Goal: Task Accomplishment & Management: Use online tool/utility

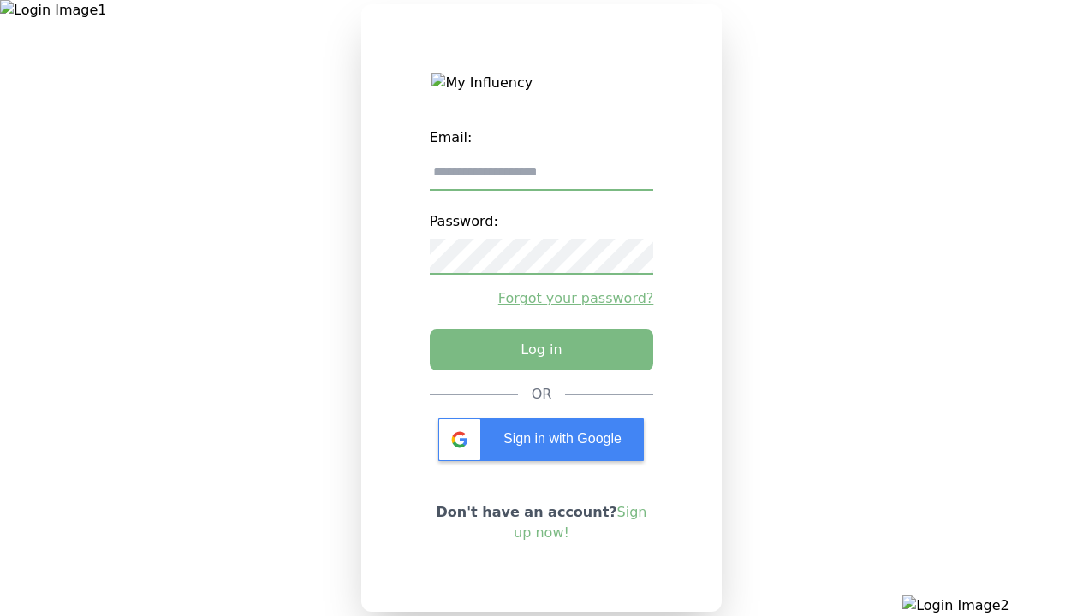
click at [541, 179] on input "email" at bounding box center [542, 173] width 224 height 36
type input "**********"
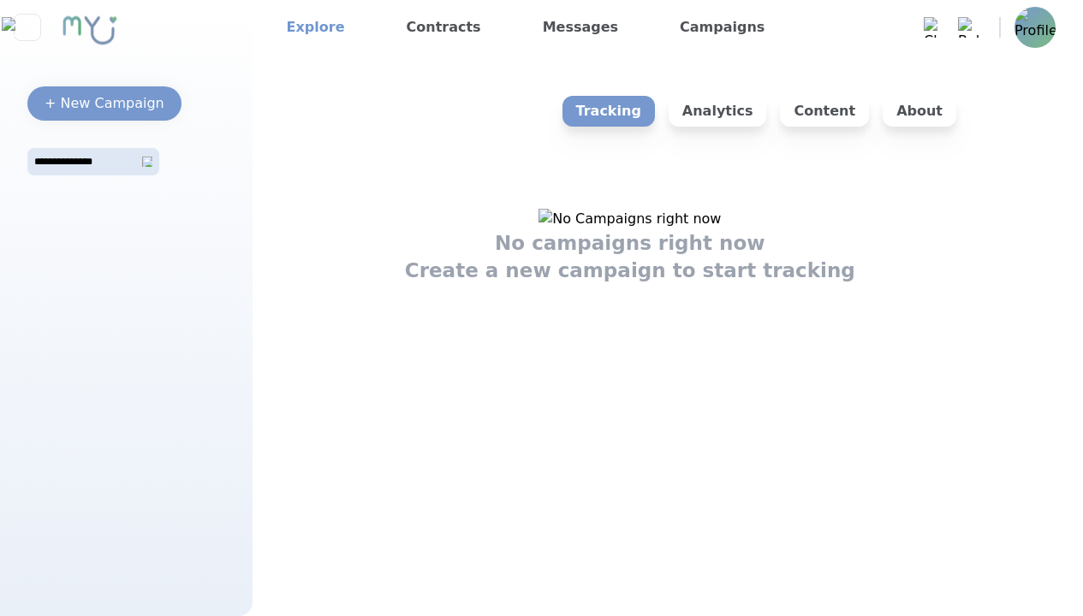
click at [310, 27] on link "Explore" at bounding box center [316, 27] width 72 height 27
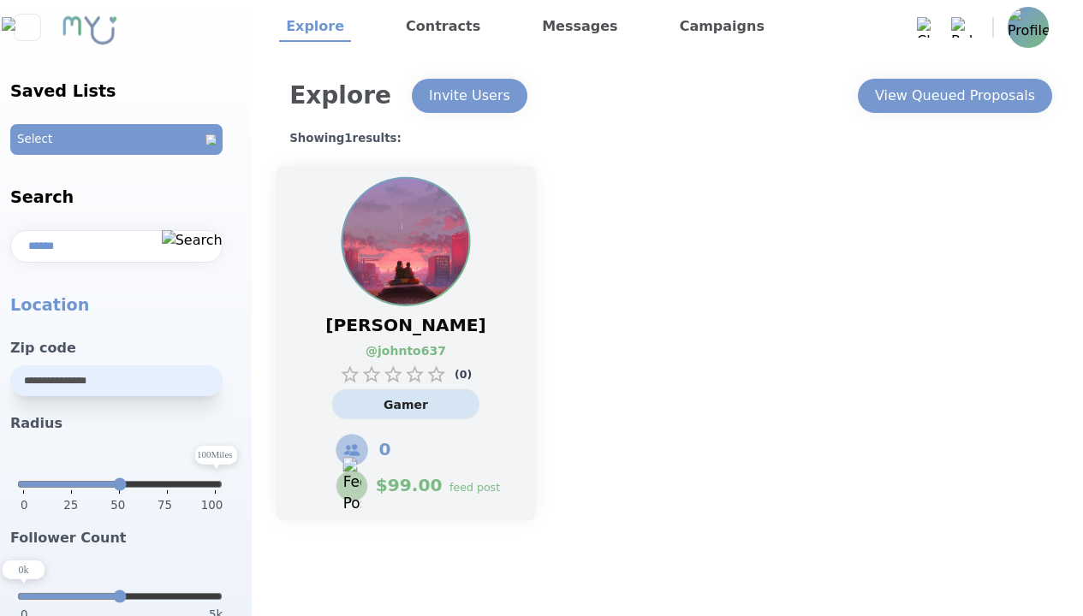
click at [406, 343] on link "@ johnto637" at bounding box center [397, 351] width 62 height 18
select select "*"
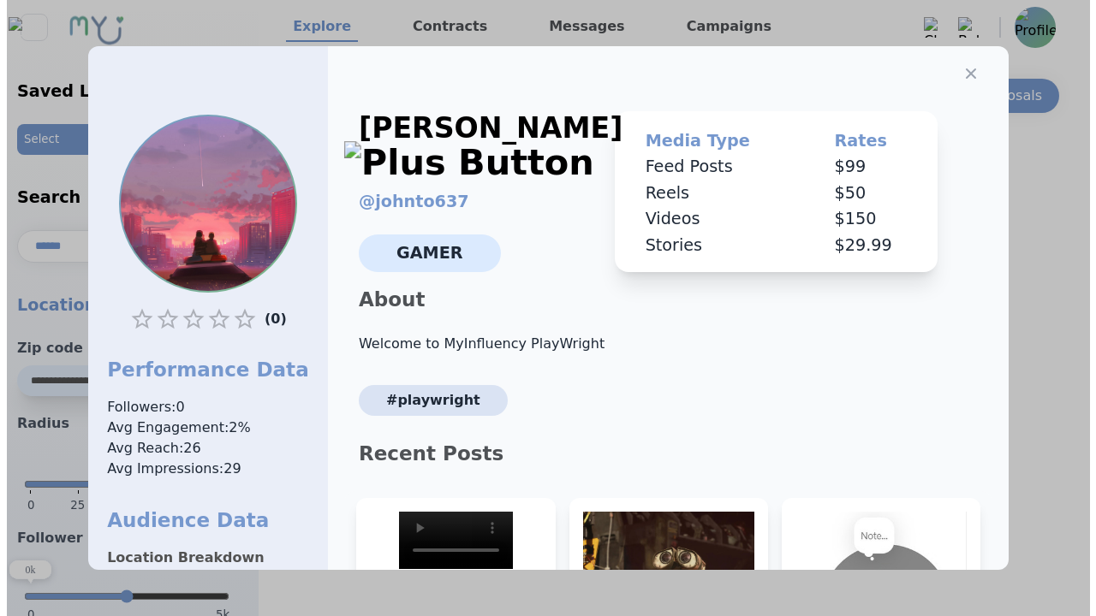
scroll to position [259, 0]
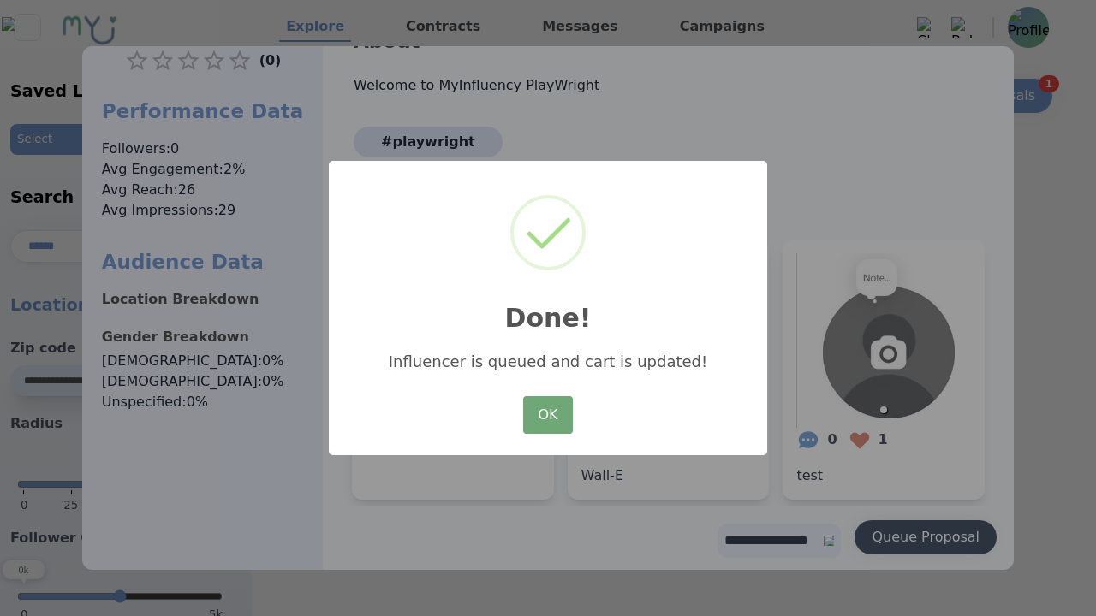
click at [548, 416] on button "OK" at bounding box center [548, 415] width 50 height 38
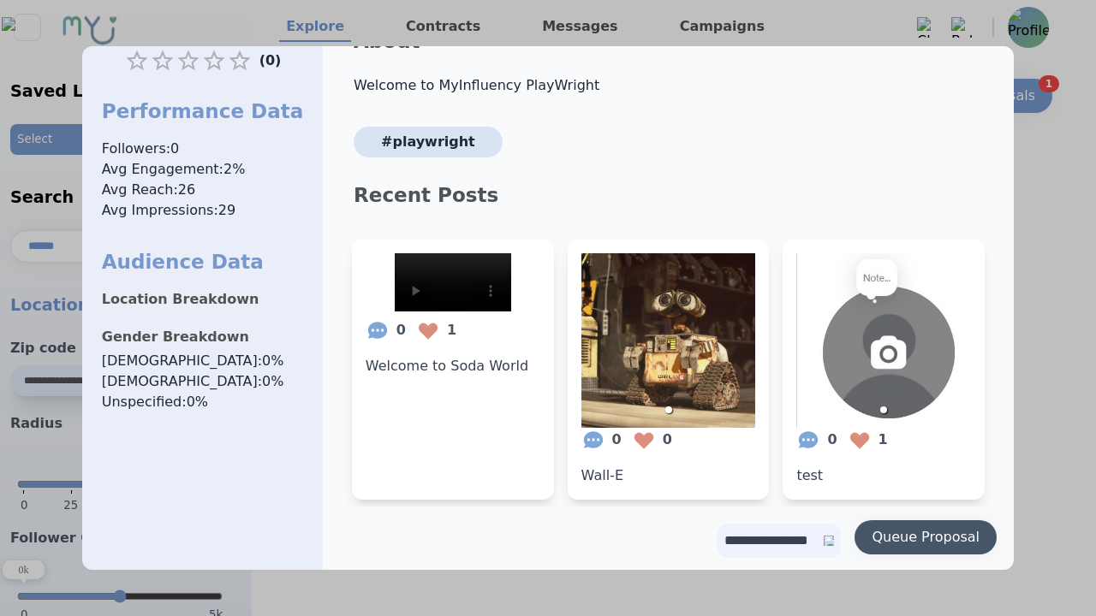
scroll to position [0, 0]
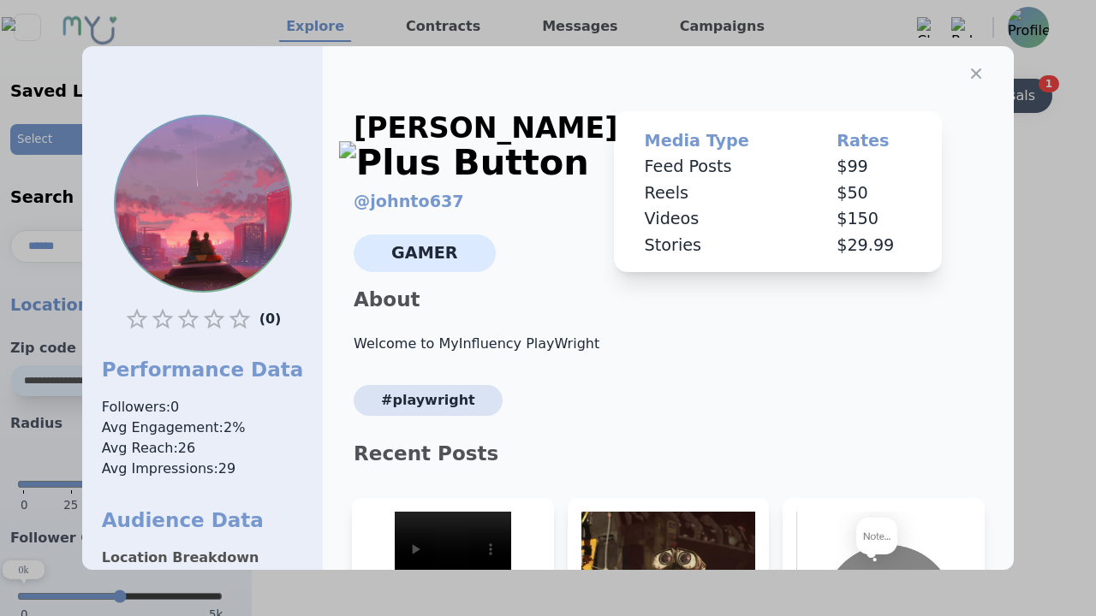
click at [971, 68] on icon "button" at bounding box center [976, 73] width 10 height 10
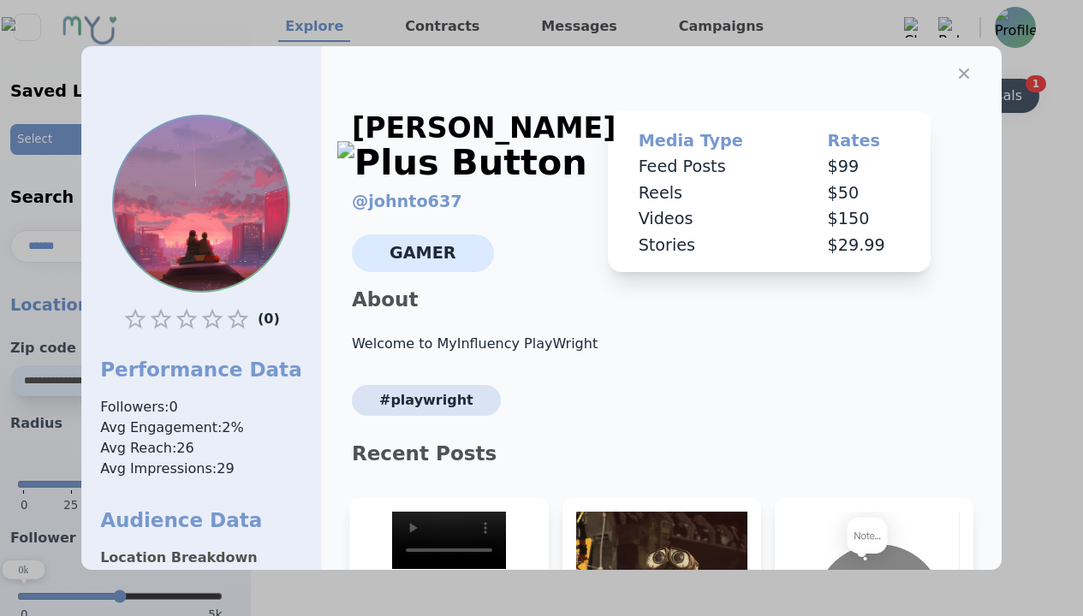
click at [954, 96] on div "View Queued Proposals" at bounding box center [942, 96] width 160 height 21
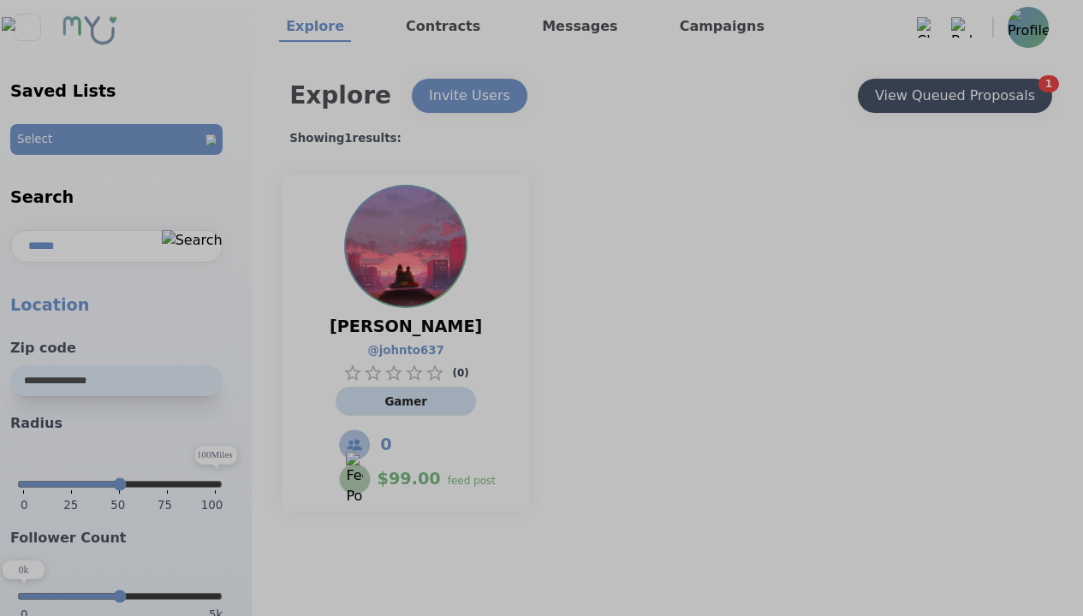
select select "*"
type input "***"
select select "*"
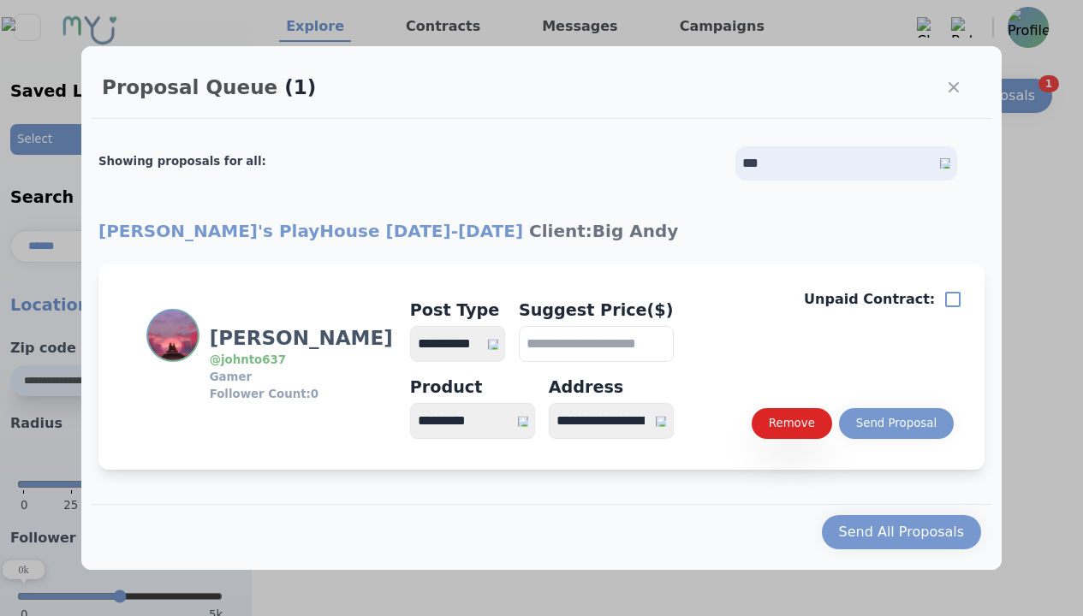
click at [466, 344] on select "**********" at bounding box center [457, 344] width 95 height 36
click at [895, 424] on div "Send Proposal" at bounding box center [896, 423] width 80 height 17
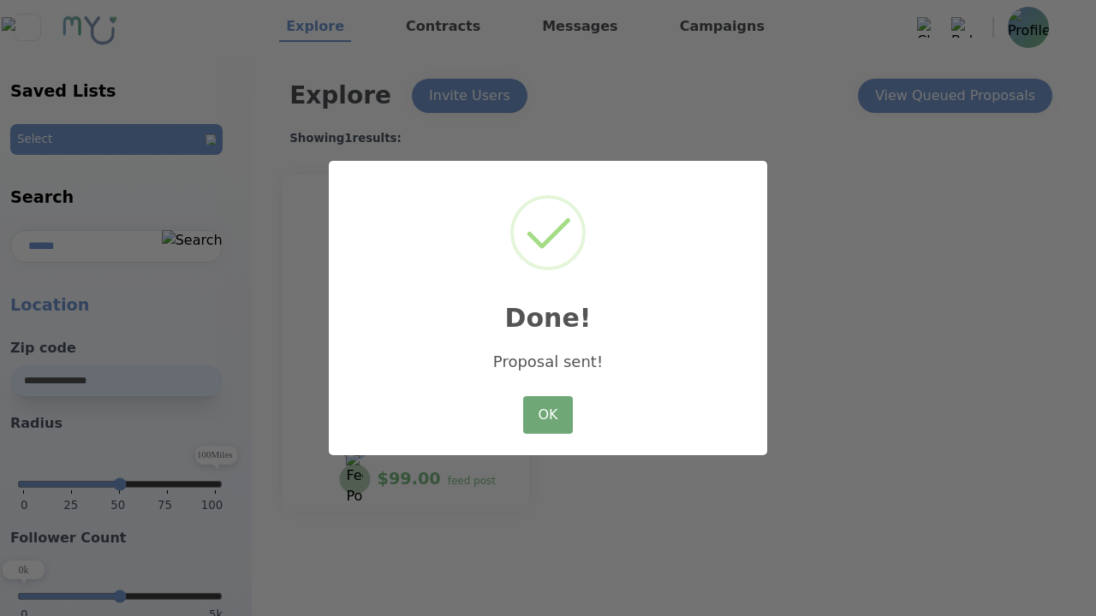
click at [548, 416] on button "OK" at bounding box center [548, 415] width 50 height 38
